Goal: Information Seeking & Learning: Check status

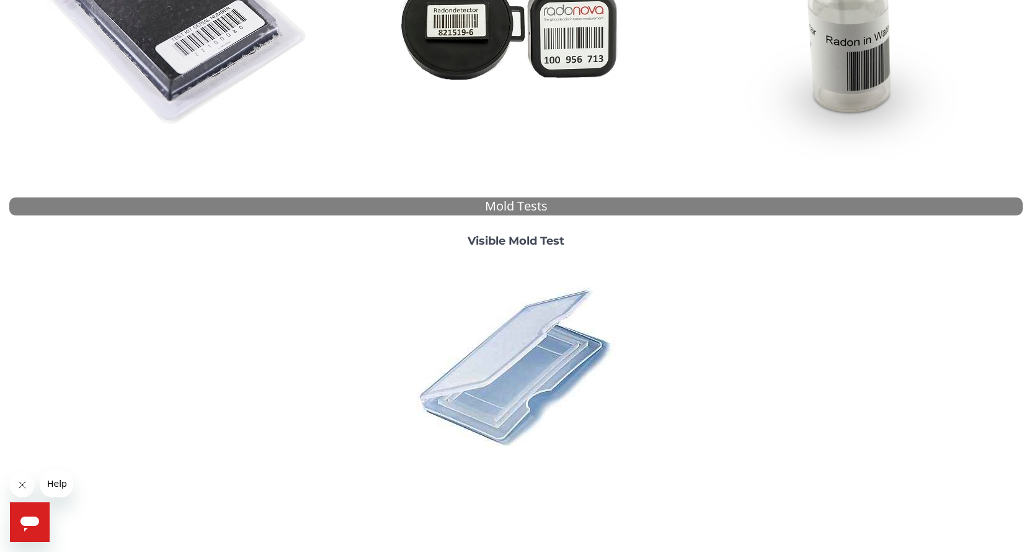
scroll to position [347, 0]
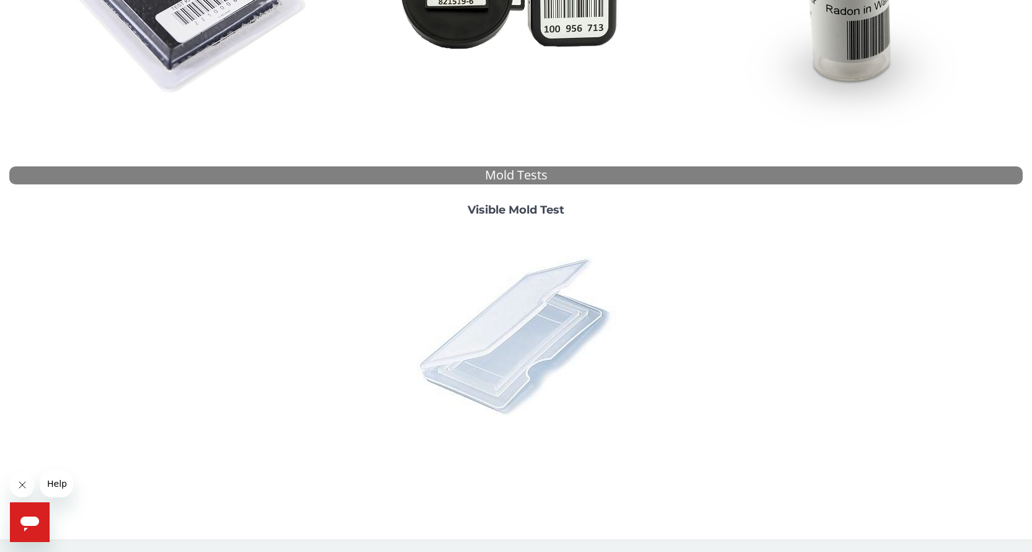
click at [536, 310] on img at bounding box center [516, 334] width 217 height 217
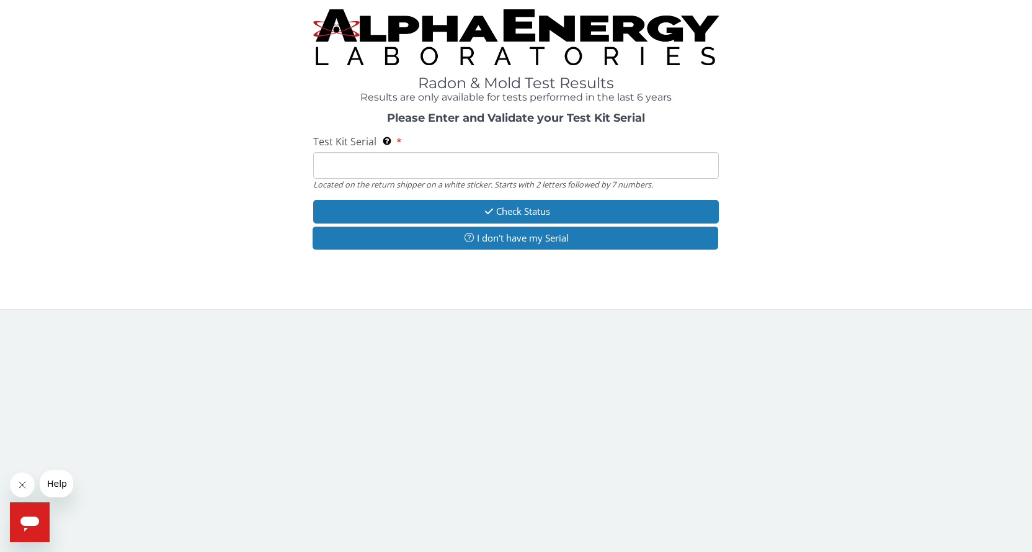
click at [374, 166] on input "Test Kit Serial Located on the return shipper on a white sticker. Starts with 2…" at bounding box center [516, 165] width 406 height 27
paste input "25-112758"
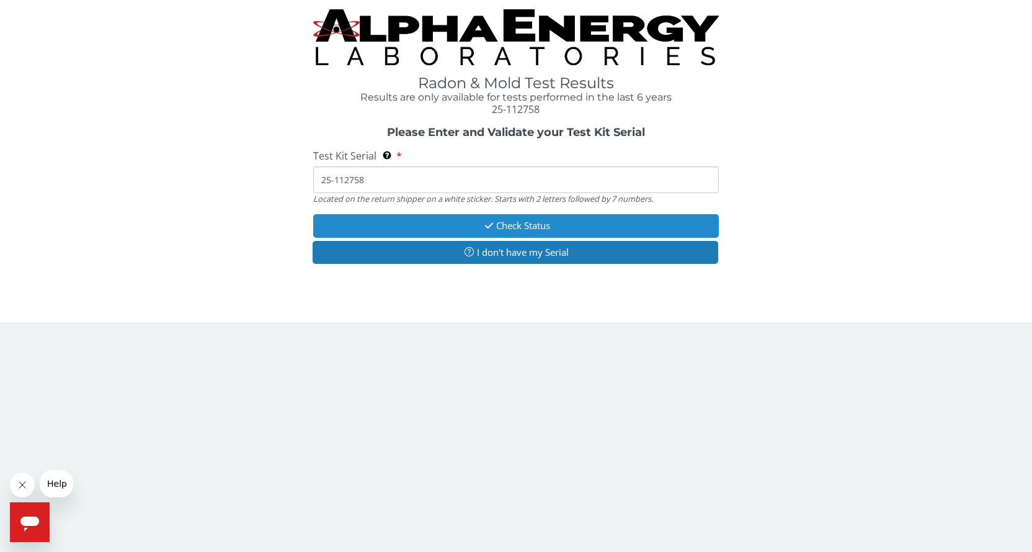
click at [452, 228] on button "Check Status" at bounding box center [516, 225] width 406 height 23
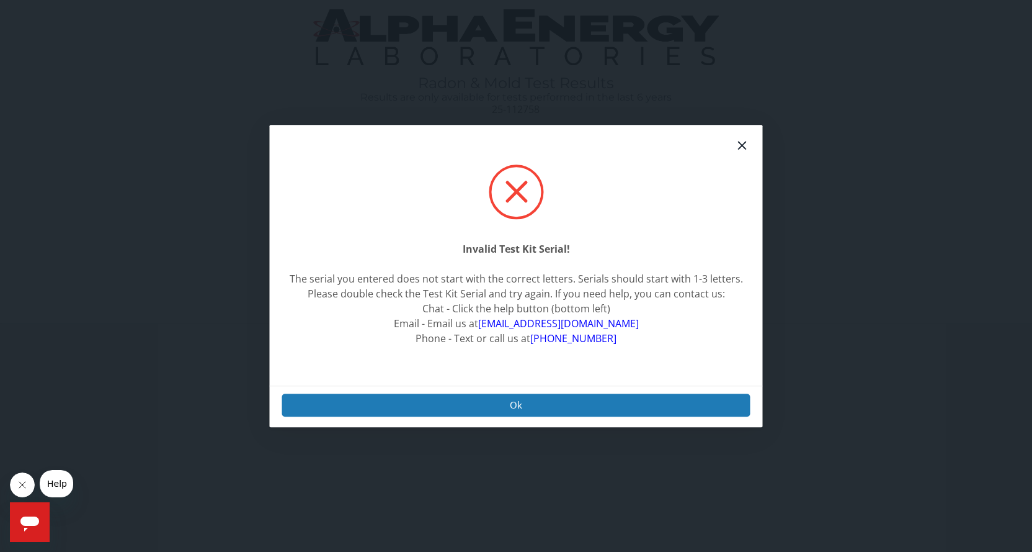
click at [748, 125] on div "Invalid Test Kit Serial! The serial you entered does not start with the correct…" at bounding box center [516, 255] width 493 height 261
click at [742, 140] on icon at bounding box center [742, 145] width 15 height 15
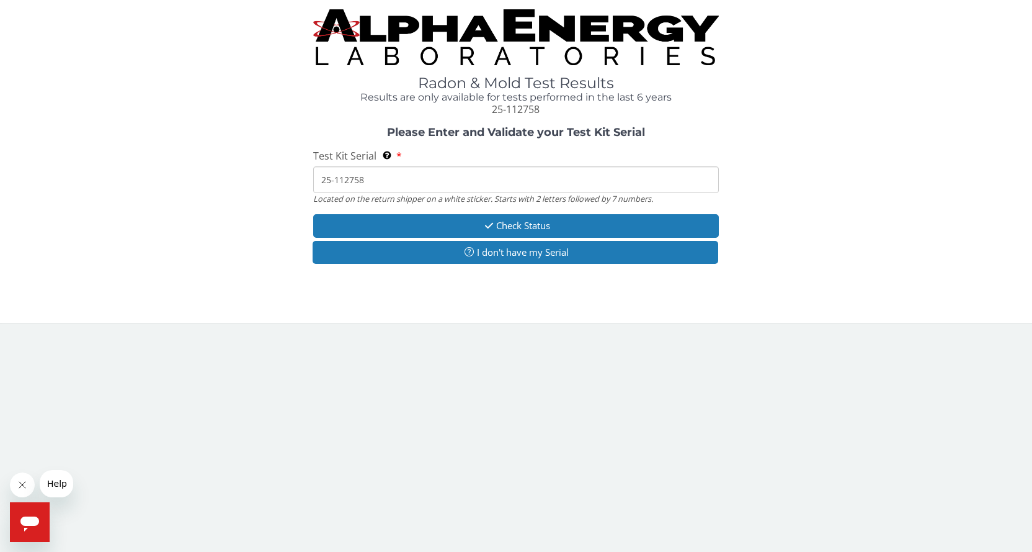
click at [367, 174] on input "25-112758" at bounding box center [516, 179] width 406 height 27
paste input "ML152299"
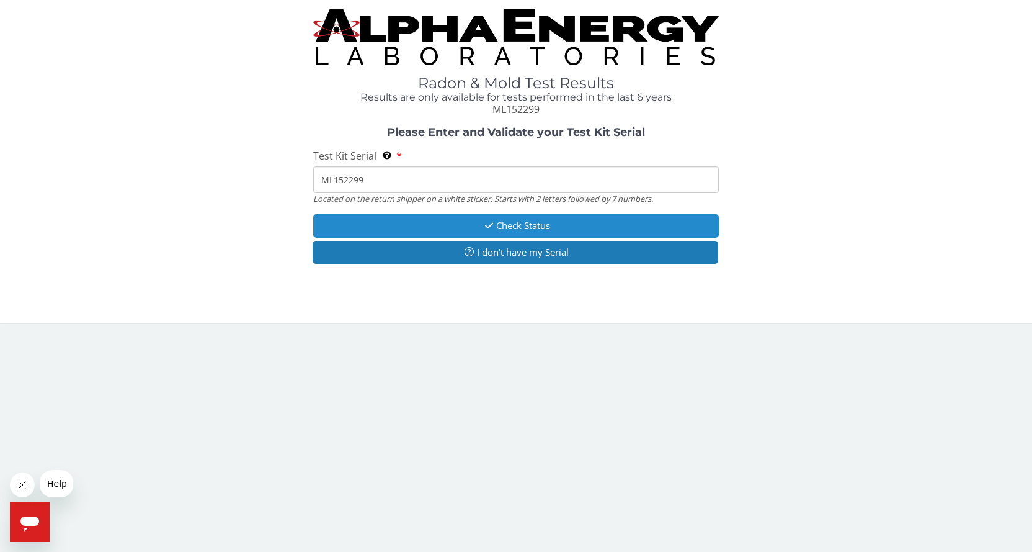
type input "ML152299"
click at [485, 226] on icon "button" at bounding box center [489, 225] width 14 height 9
